Goal: Register for event/course

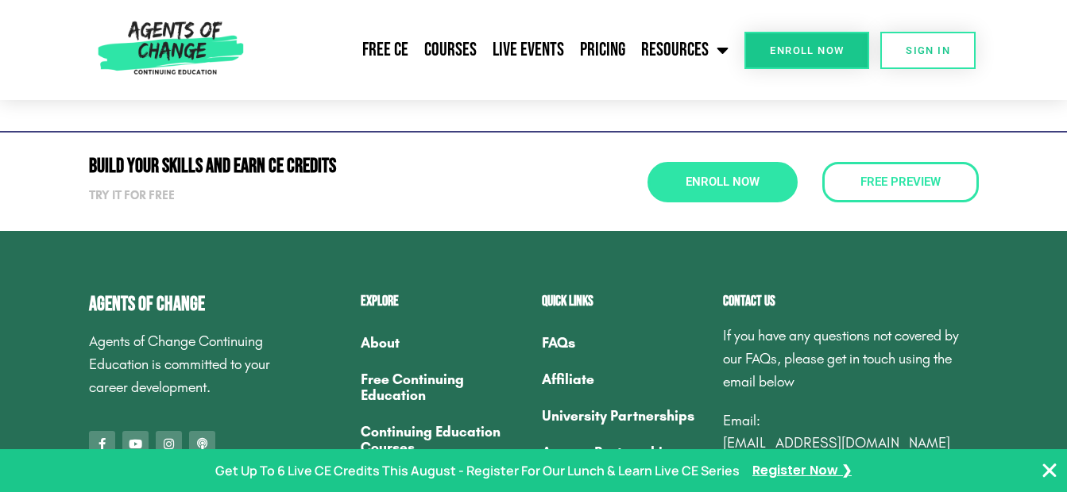
scroll to position [5745, 0]
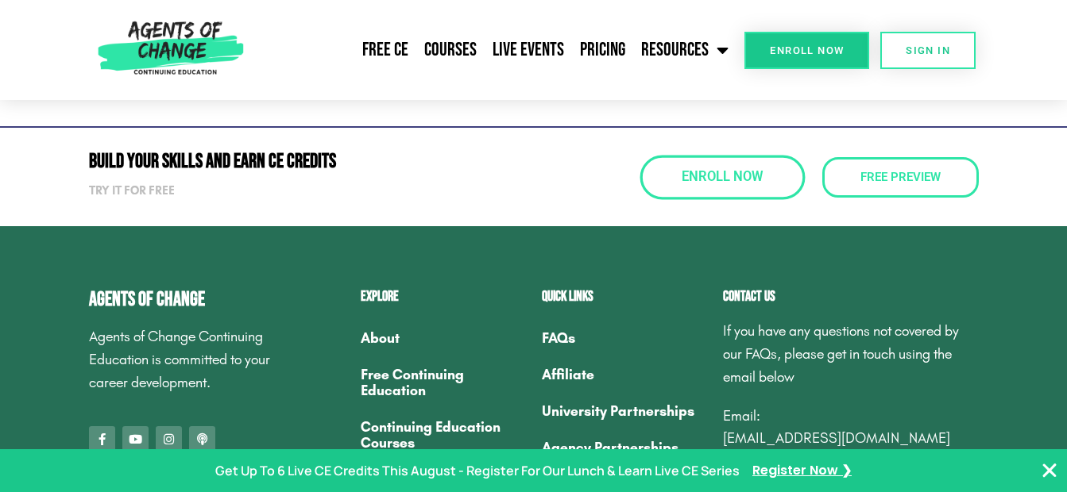
click at [740, 171] on span "Enroll Now" at bounding box center [721, 178] width 81 height 14
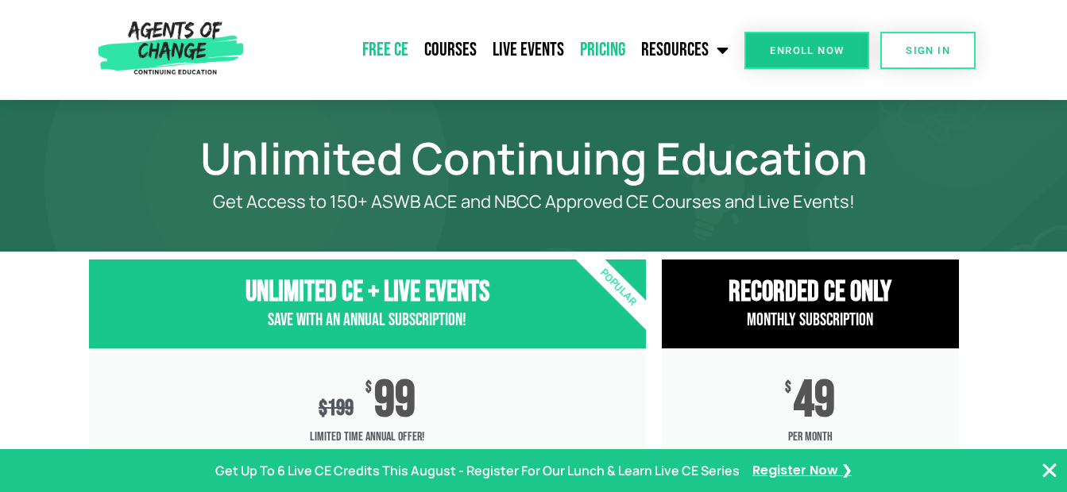
click at [384, 47] on link "Free CE" at bounding box center [385, 50] width 62 height 40
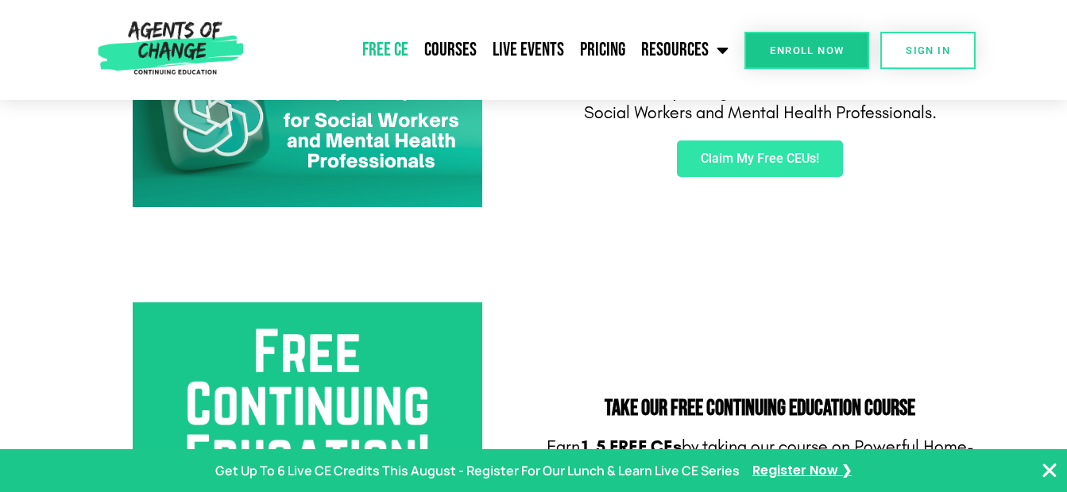
scroll to position [185, 0]
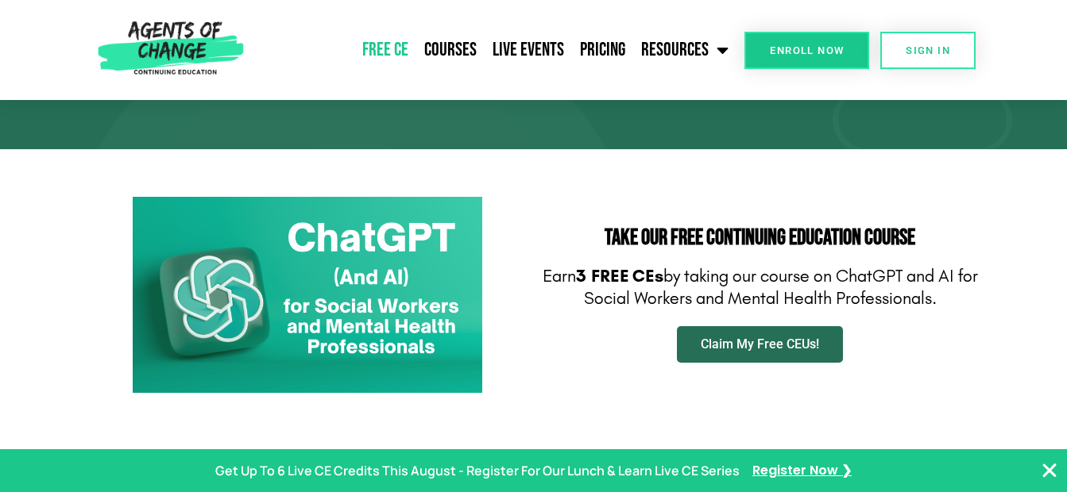
click at [754, 338] on span "Claim My Free CEUs!" at bounding box center [760, 344] width 118 height 13
drag, startPoint x: 617, startPoint y: 2, endPoint x: 282, endPoint y: 68, distance: 341.4
click at [282, 68] on nav "Free CE Courses Live Events Pricing Resources Blog State Requirements: Social W…" at bounding box center [493, 50] width 486 height 40
click at [989, 33] on header "Free CE Courses Live Events Pricing Resources Blog State Requirements: Social W…" at bounding box center [533, 50] width 1067 height 100
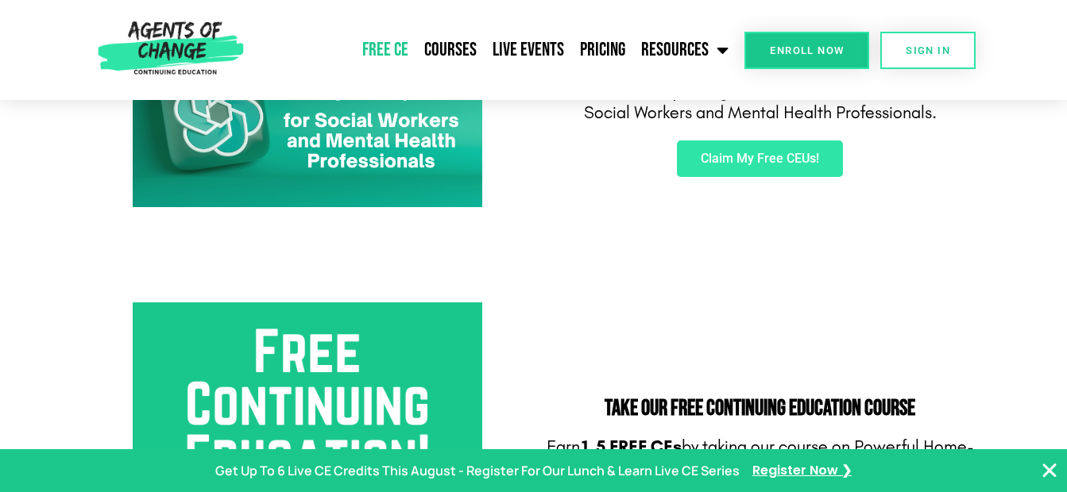
scroll to position [0, 0]
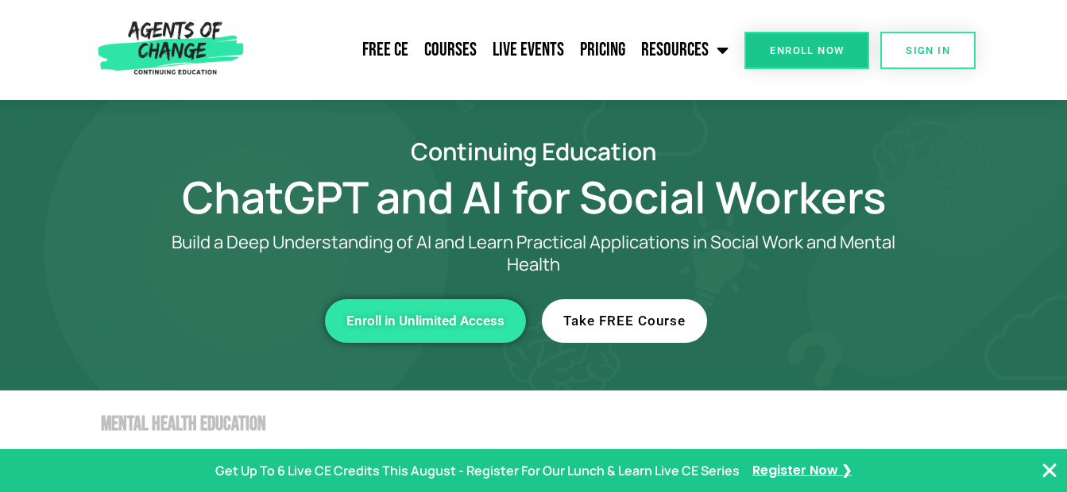
click at [650, 320] on span "Take FREE Course" at bounding box center [624, 322] width 122 height 14
